Goal: Information Seeking & Learning: Learn about a topic

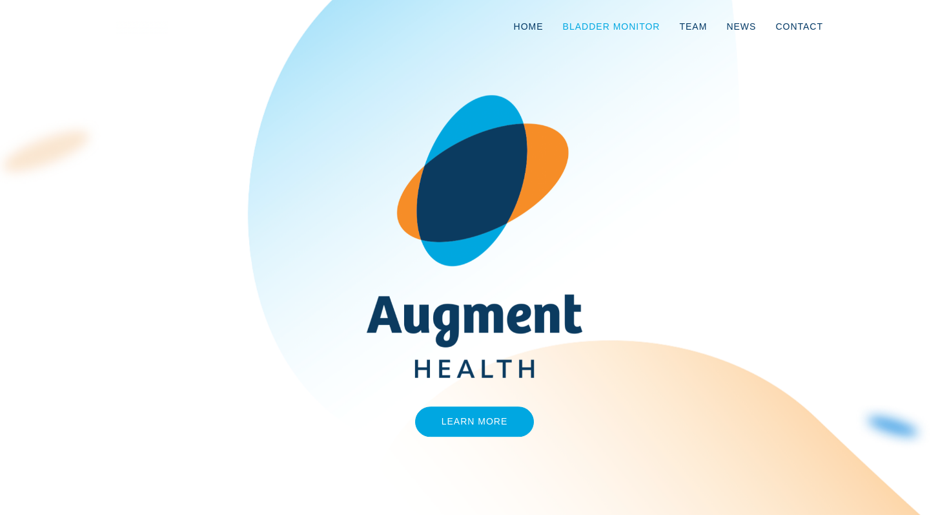
click at [593, 26] on link "Bladder Monitor" at bounding box center [611, 26] width 117 height 43
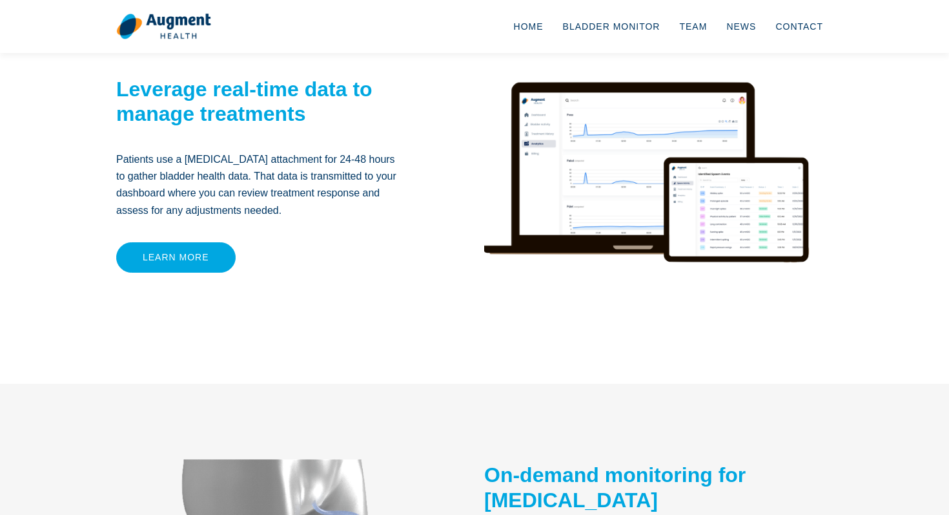
scroll to position [262, 0]
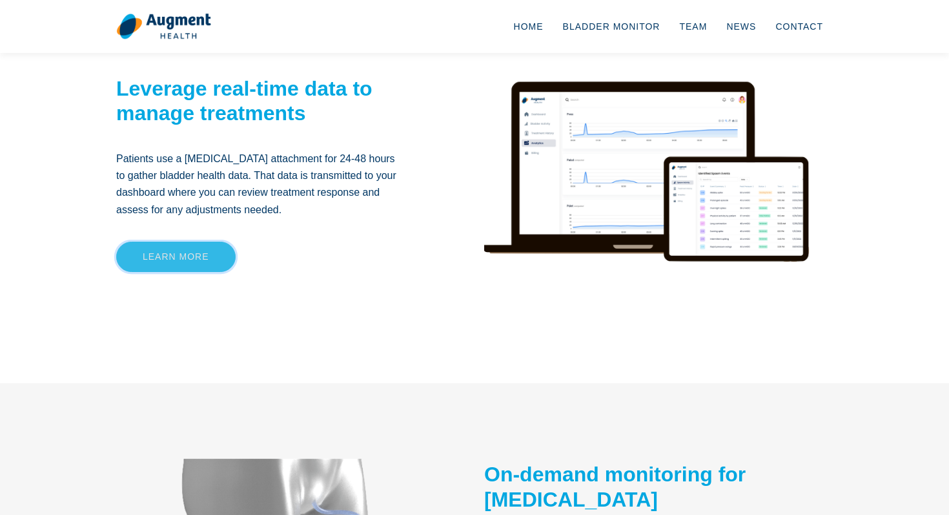
click at [169, 252] on link "Learn more" at bounding box center [175, 257] width 119 height 30
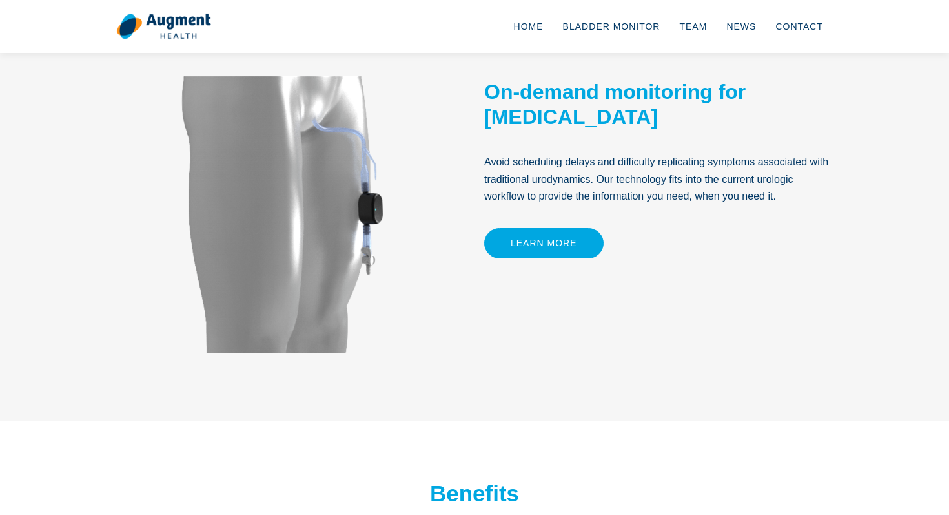
scroll to position [645, 0]
click at [572, 239] on link "Learn More" at bounding box center [543, 242] width 119 height 30
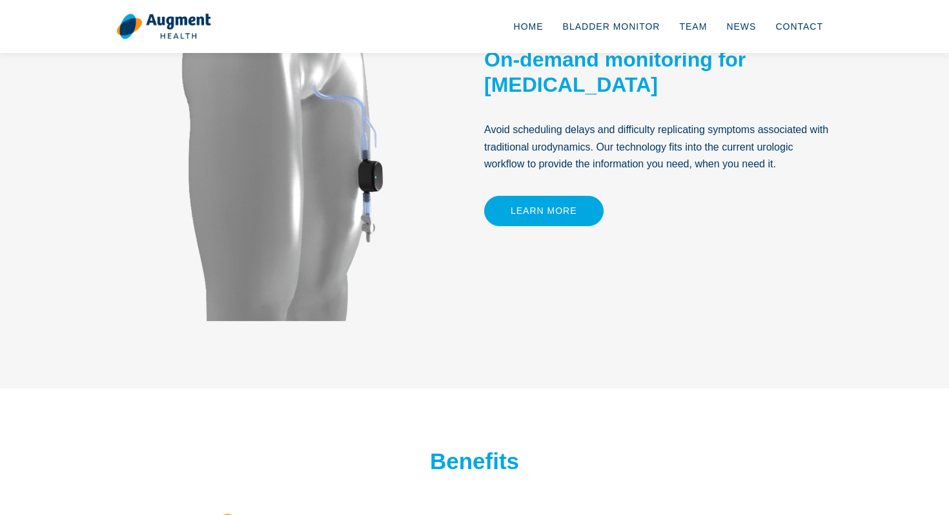
scroll to position [661, 0]
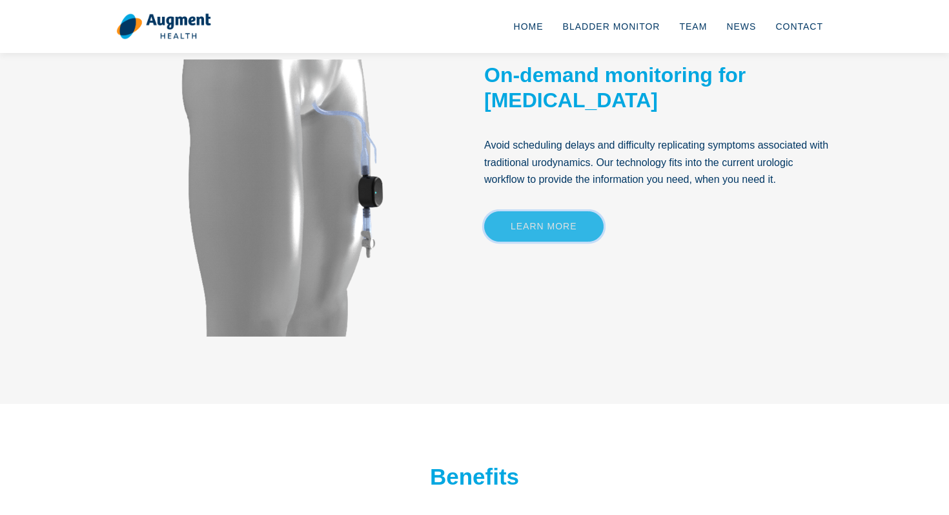
click at [531, 234] on link "Learn More" at bounding box center [543, 226] width 119 height 30
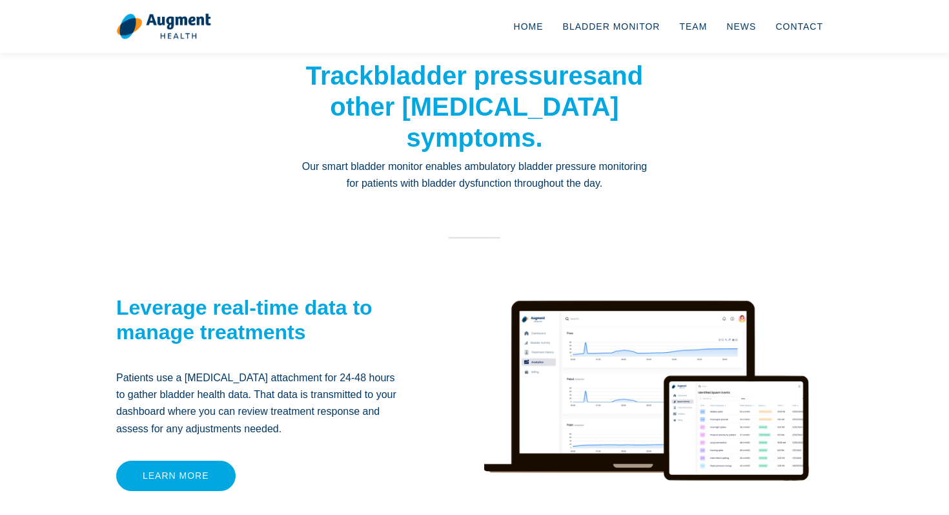
scroll to position [0, 0]
